Goal: Task Accomplishment & Management: Use online tool/utility

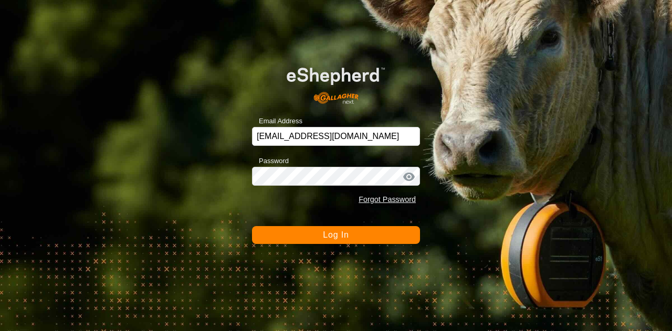
click at [321, 245] on div "Email Address belliot@oldscollege.ca Password Forgot Password Log In" at bounding box center [336, 165] width 672 height 331
click at [324, 238] on span "Log In" at bounding box center [336, 234] width 26 height 9
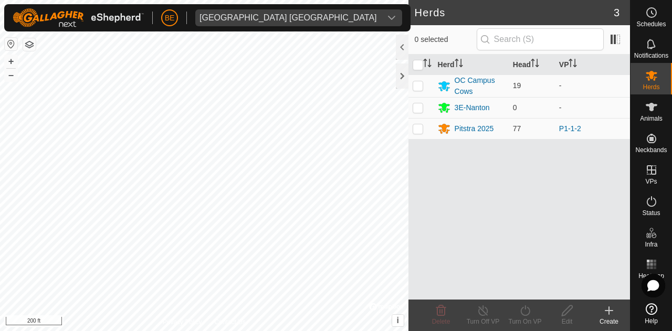
click at [463, 253] on div "Herds 3 0 selected Herd Head VP OC Campus Cows 19 - 3E-[GEOGRAPHIC_DATA] 0 - Pi…" at bounding box center [315, 165] width 630 height 331
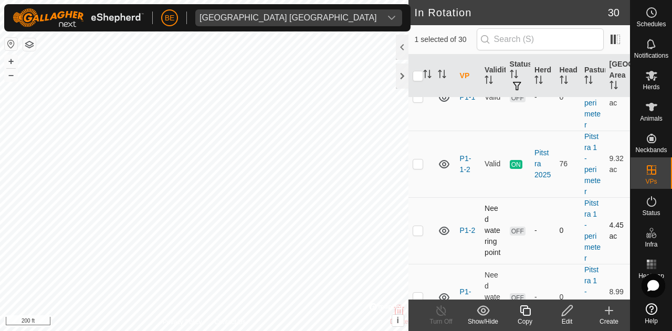
scroll to position [787, 0]
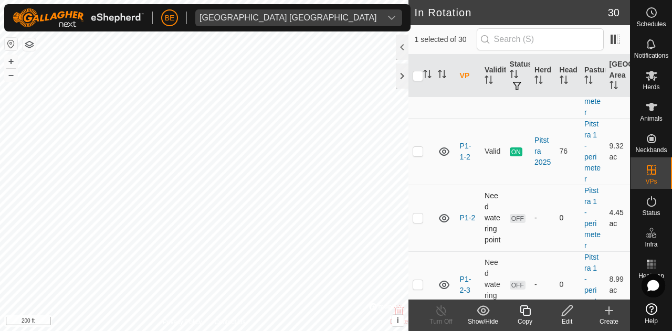
click at [420, 222] on p-checkbox at bounding box center [417, 218] width 10 height 8
click at [419, 222] on p-checkbox at bounding box center [417, 218] width 10 height 8
checkbox input "false"
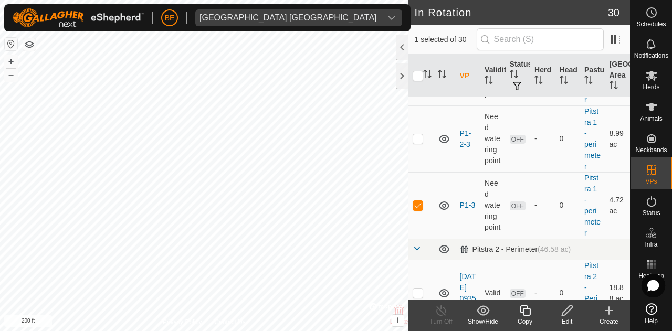
scroll to position [997, 0]
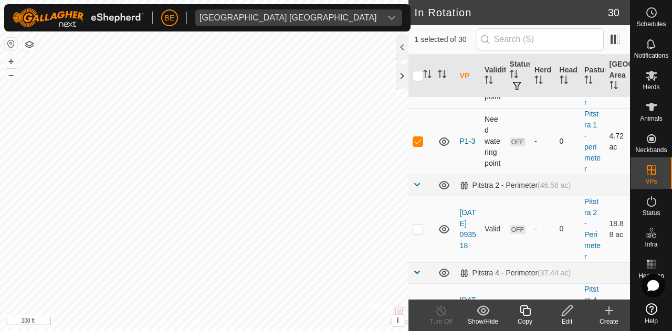
click at [417, 145] on p-checkbox at bounding box center [417, 141] width 10 height 8
checkbox input "false"
click at [416, 79] on p-checkbox at bounding box center [417, 74] width 10 height 8
checkbox input "true"
click at [568, 314] on icon at bounding box center [566, 310] width 13 height 13
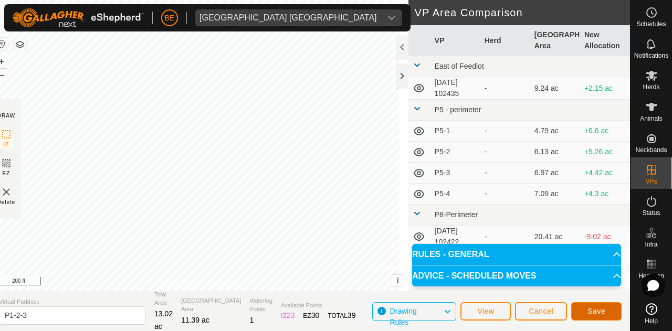
click at [592, 312] on span "Save" at bounding box center [596, 311] width 18 height 8
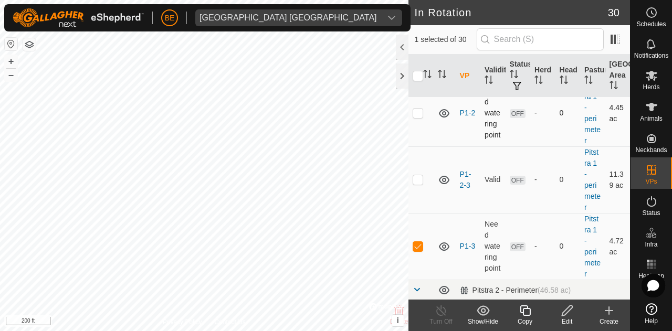
scroll to position [944, 0]
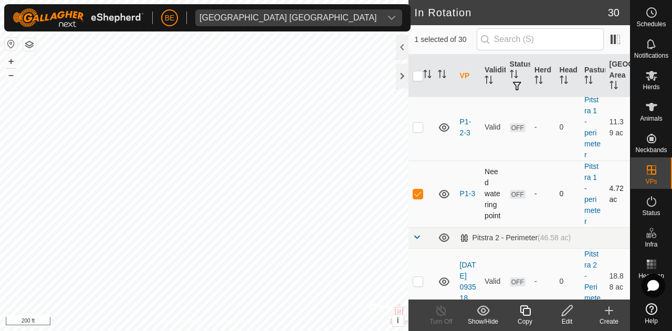
click at [418, 198] on p-checkbox at bounding box center [417, 193] width 10 height 8
checkbox input "false"
click at [418, 131] on p-checkbox at bounding box center [417, 127] width 10 height 8
checkbox input "true"
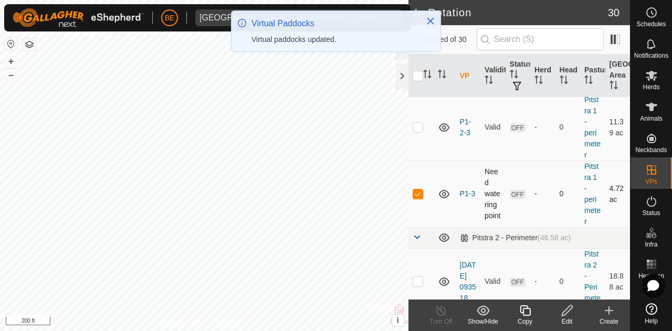
click at [416, 198] on p-checkbox at bounding box center [417, 193] width 10 height 8
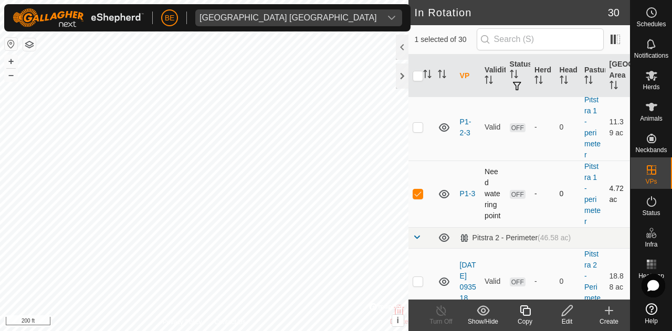
click at [416, 198] on p-checkbox at bounding box center [417, 193] width 10 height 8
checkbox input "false"
click at [417, 131] on p-checkbox at bounding box center [417, 127] width 10 height 8
checkbox input "true"
click at [651, 73] on icon at bounding box center [651, 76] width 12 height 10
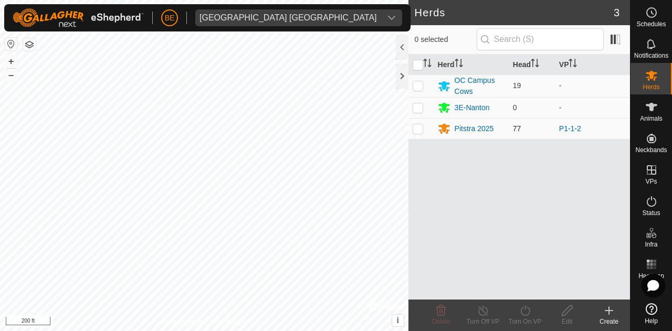
click at [419, 125] on p-checkbox at bounding box center [417, 128] width 10 height 8
checkbox input "true"
click at [515, 312] on turn-on-svg-icon at bounding box center [525, 310] width 42 height 13
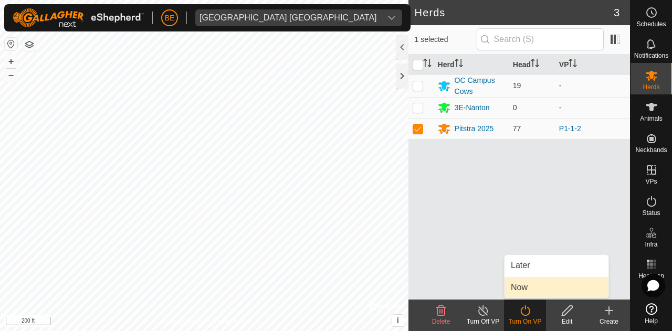
click at [512, 280] on link "Now" at bounding box center [556, 287] width 104 height 21
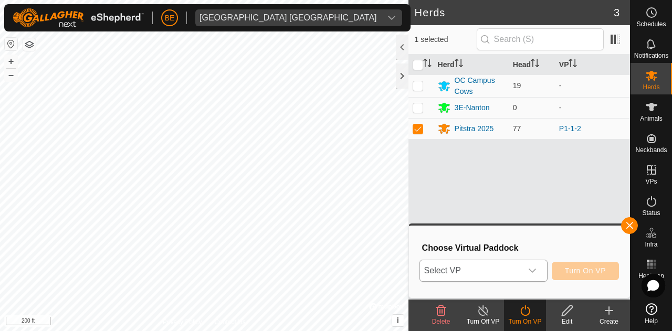
click at [520, 272] on span "Select VP" at bounding box center [471, 270] width 102 height 21
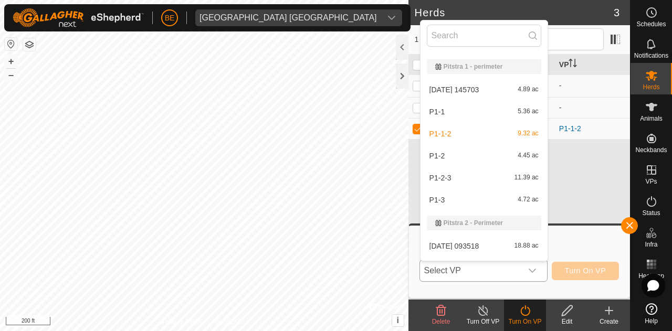
scroll to position [367, 0]
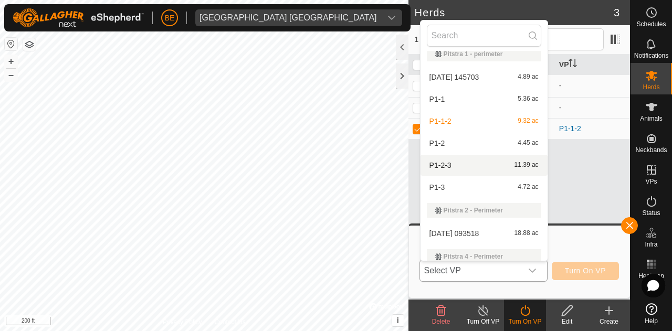
click at [466, 164] on li "P1-2-3 11.39 ac" at bounding box center [483, 165] width 127 height 21
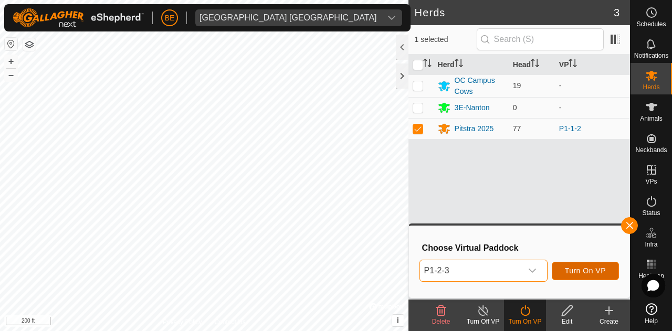
click at [589, 271] on span "Turn On VP" at bounding box center [585, 271] width 41 height 8
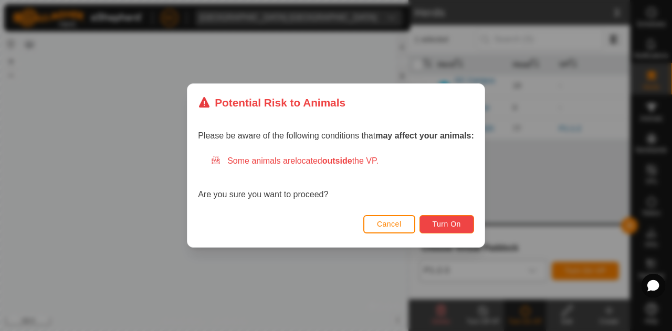
click at [450, 224] on span "Turn On" at bounding box center [446, 224] width 28 height 8
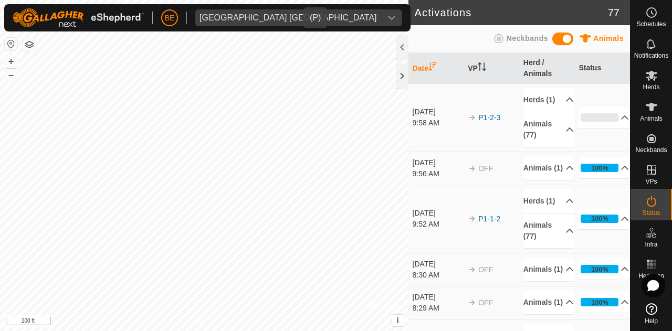
click at [279, 14] on span "[GEOGRAPHIC_DATA] [GEOGRAPHIC_DATA]" at bounding box center [288, 17] width 186 height 17
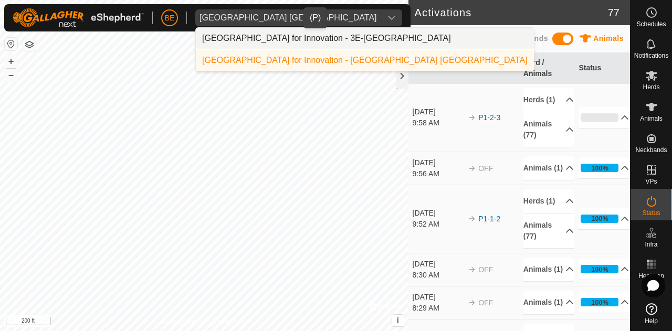
click at [270, 40] on li "[GEOGRAPHIC_DATA] for Innovation - 3E-[GEOGRAPHIC_DATA]" at bounding box center [365, 38] width 338 height 21
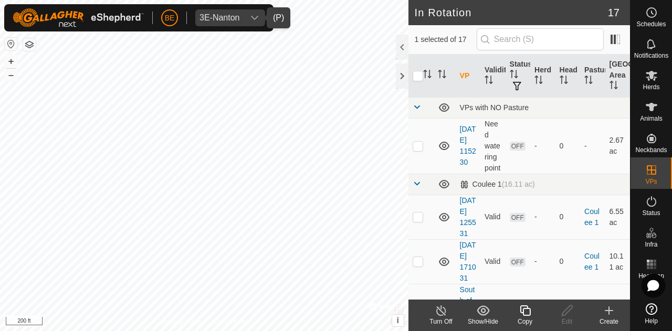
checkbox input "false"
checkbox input "true"
click at [570, 308] on icon at bounding box center [566, 310] width 13 height 13
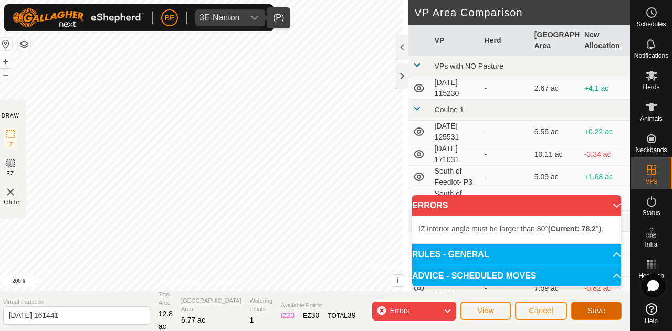
click at [610, 314] on button "Save" at bounding box center [596, 311] width 50 height 18
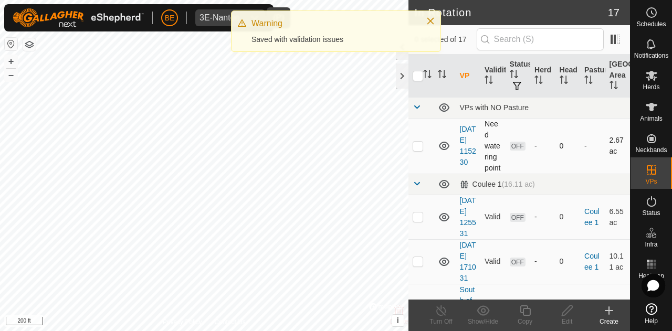
checkbox input "true"
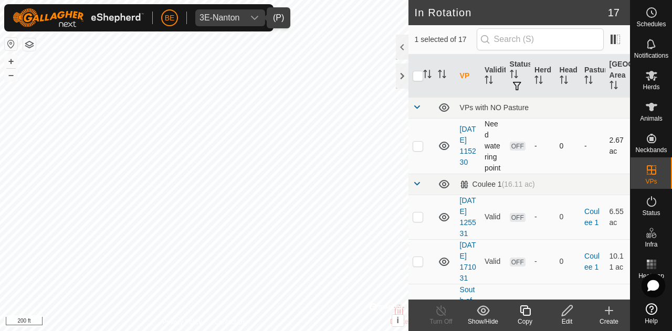
checkbox input "true"
checkbox input "false"
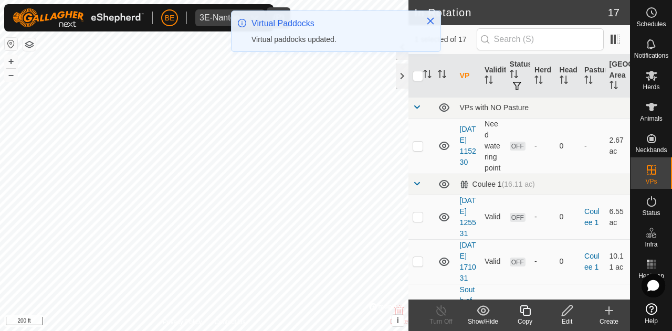
click at [559, 311] on edit-svg-icon at bounding box center [567, 310] width 42 height 13
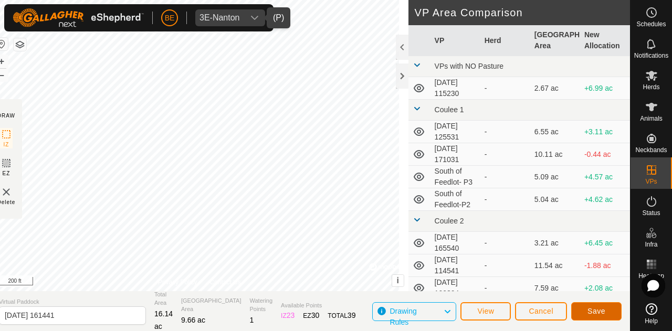
click at [612, 314] on button "Save" at bounding box center [596, 311] width 50 height 18
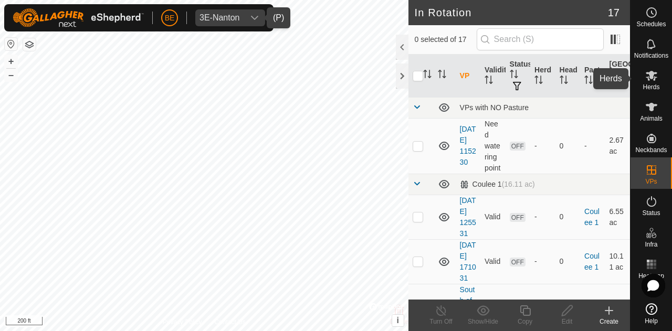
click at [646, 72] on icon at bounding box center [651, 76] width 12 height 10
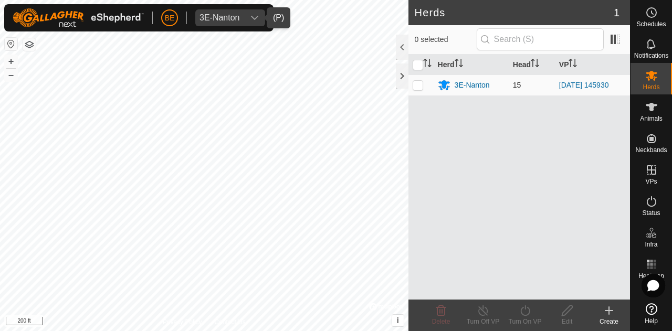
click at [414, 82] on p-checkbox at bounding box center [417, 85] width 10 height 8
checkbox input "true"
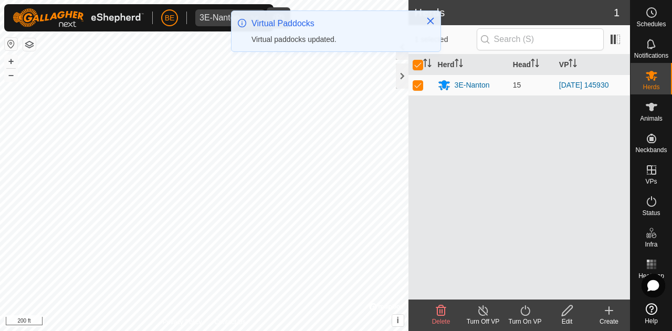
click at [520, 308] on icon at bounding box center [524, 310] width 13 height 13
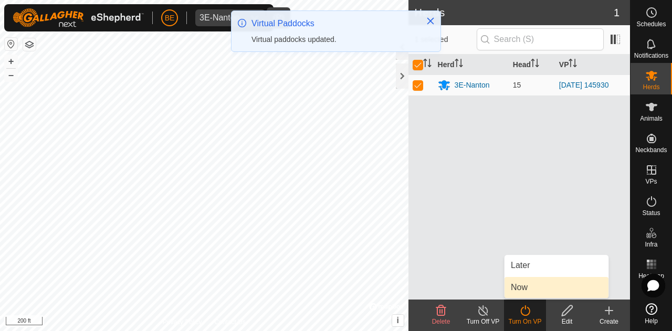
click at [533, 292] on link "Now" at bounding box center [556, 287] width 104 height 21
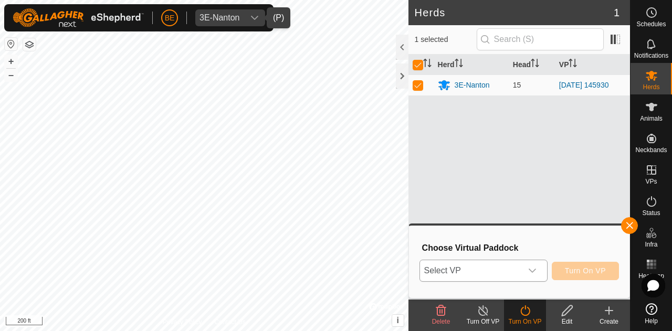
click at [528, 268] on icon "dropdown trigger" at bounding box center [532, 271] width 8 height 8
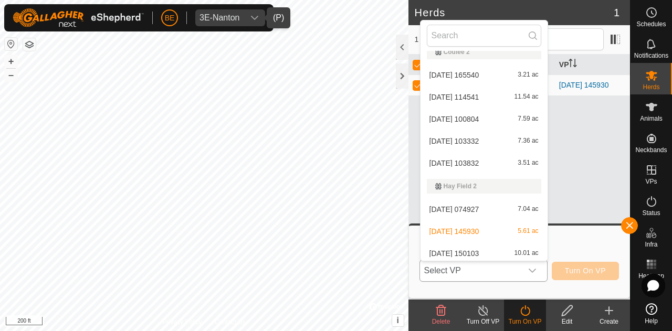
scroll to position [226, 0]
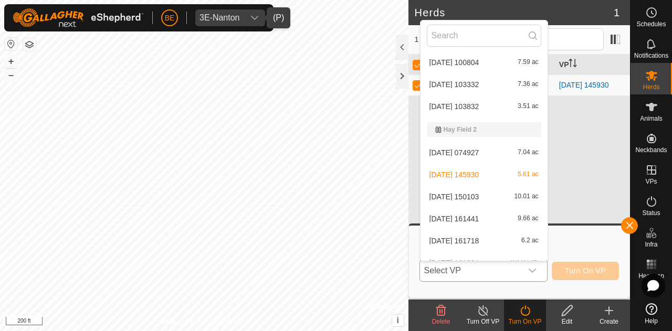
click at [501, 218] on li "[DATE] 161441 9.66 ac" at bounding box center [483, 218] width 127 height 21
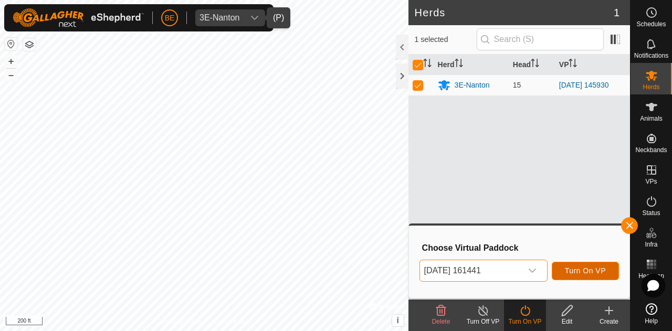
click at [592, 272] on span "Turn On VP" at bounding box center [585, 271] width 41 height 8
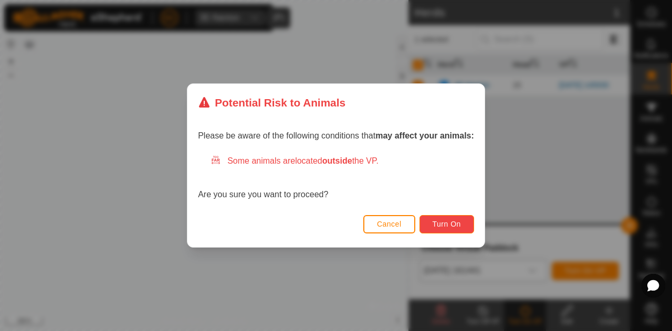
click at [456, 220] on span "Turn On" at bounding box center [446, 224] width 28 height 8
